Goal: Entertainment & Leisure: Consume media (video, audio)

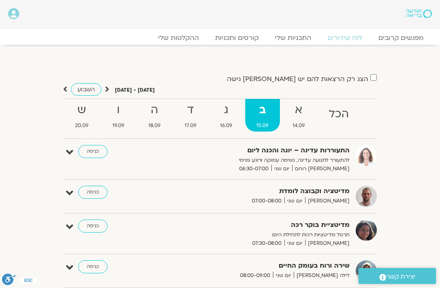
click at [183, 39] on link "ההקלטות שלי" at bounding box center [178, 38] width 57 height 8
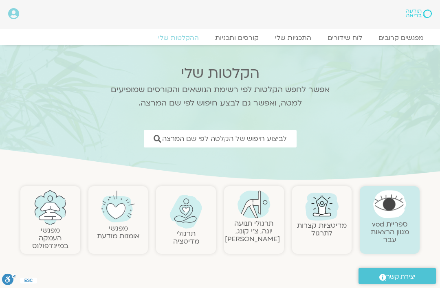
click at [266, 138] on span "לביצוע חיפוש של הקלטה לפי שם המרצה" at bounding box center [224, 139] width 125 height 8
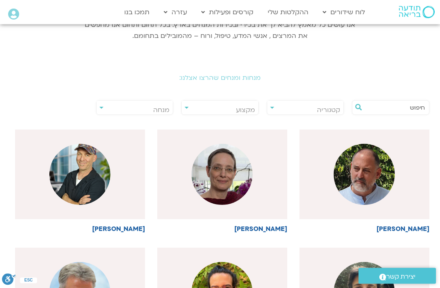
scroll to position [130, 0]
click at [146, 107] on span "מנחה" at bounding box center [135, 110] width 77 height 19
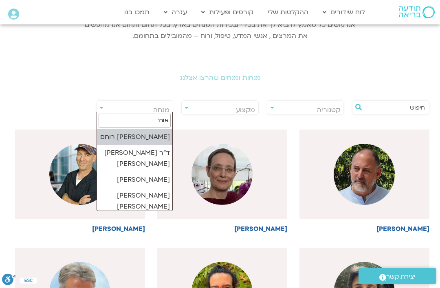
type input "אורנה"
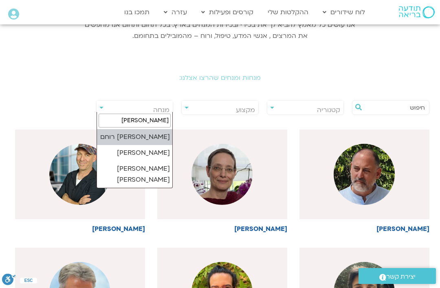
select select "*****"
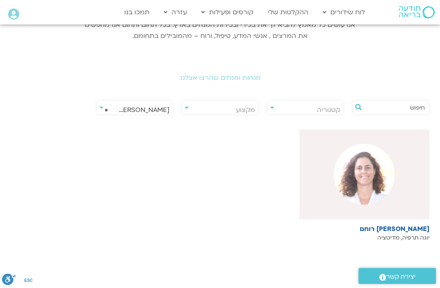
click at [366, 177] on img at bounding box center [364, 174] width 61 height 61
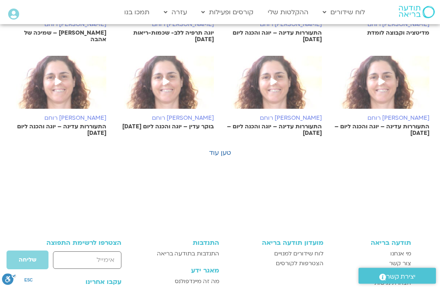
scroll to position [485, 0]
click at [222, 150] on link "טען עוד" at bounding box center [220, 152] width 22 height 9
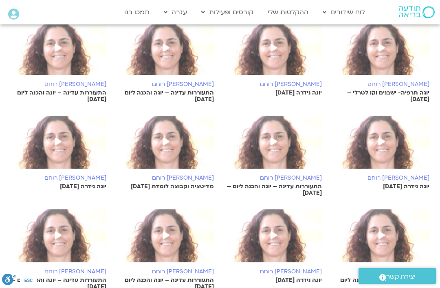
scroll to position [601, 0]
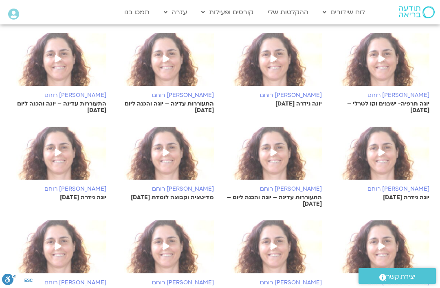
click at [362, 71] on img at bounding box center [382, 63] width 96 height 61
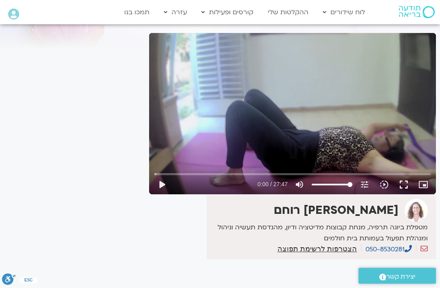
scroll to position [52, 0]
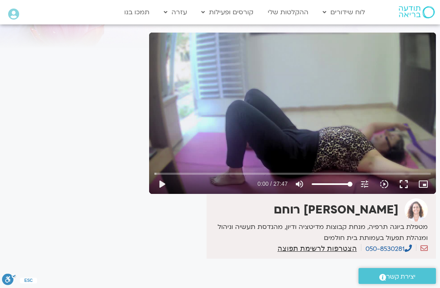
click at [158, 181] on button "play_arrow" at bounding box center [162, 184] width 20 height 20
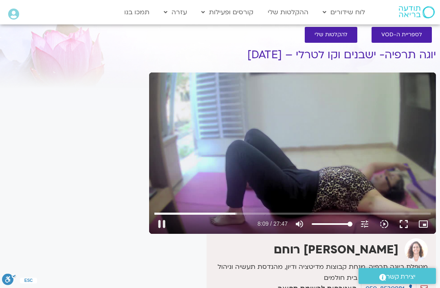
scroll to position [10, 0]
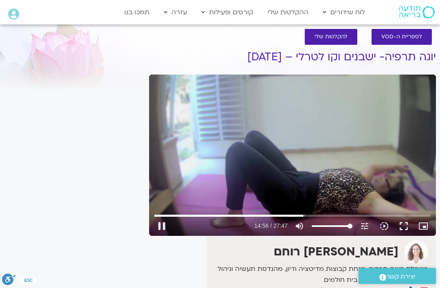
click at [161, 224] on button "pause" at bounding box center [162, 226] width 20 height 20
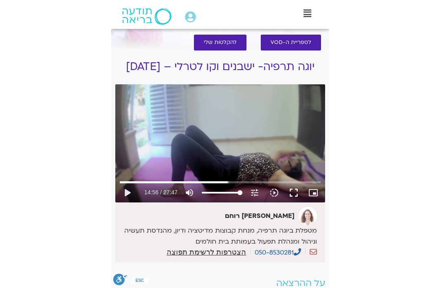
scroll to position [26, 0]
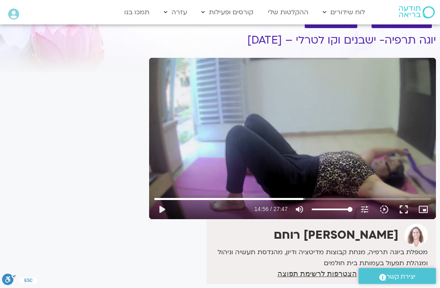
type input "896.782680758668"
